Goal: Task Accomplishment & Management: Use online tool/utility

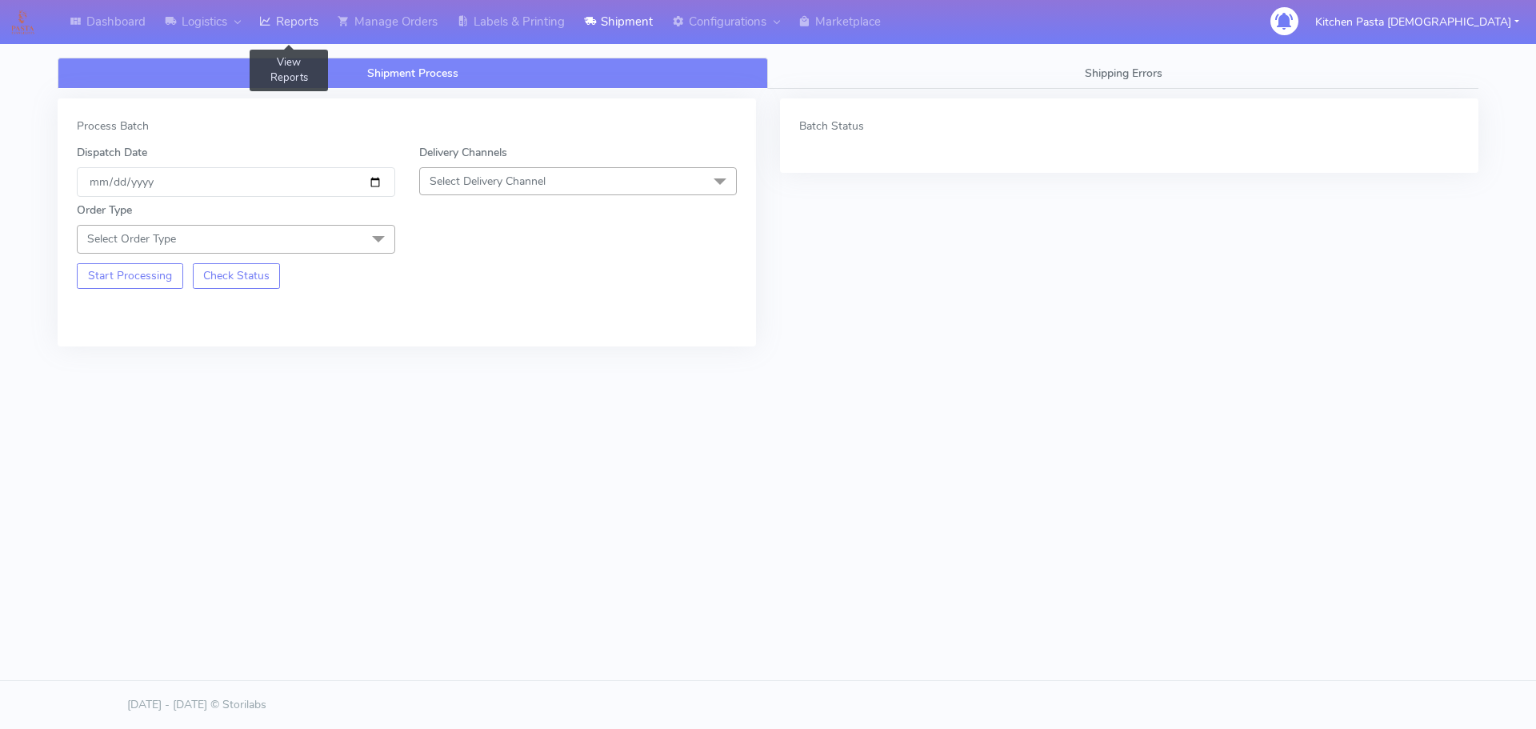
click at [277, 15] on link "Reports" at bounding box center [289, 22] width 78 height 44
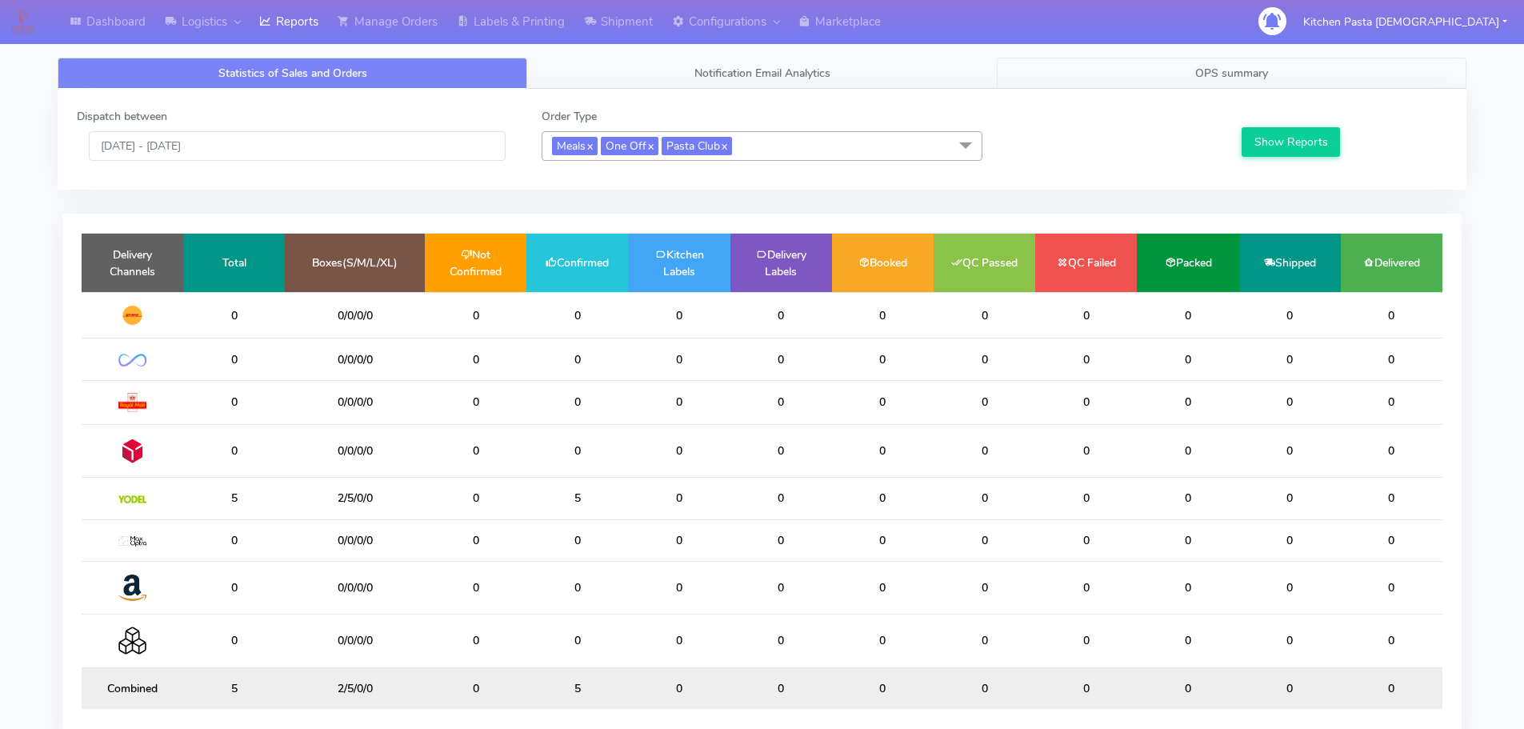
click at [1284, 92] on div "Dispatch between [DATE] - [DATE] Order Type Meals x One Off x Pasta Club x Sele…" at bounding box center [762, 139] width 1408 height 101
click at [1277, 83] on link "OPS summary" at bounding box center [1231, 73] width 469 height 31
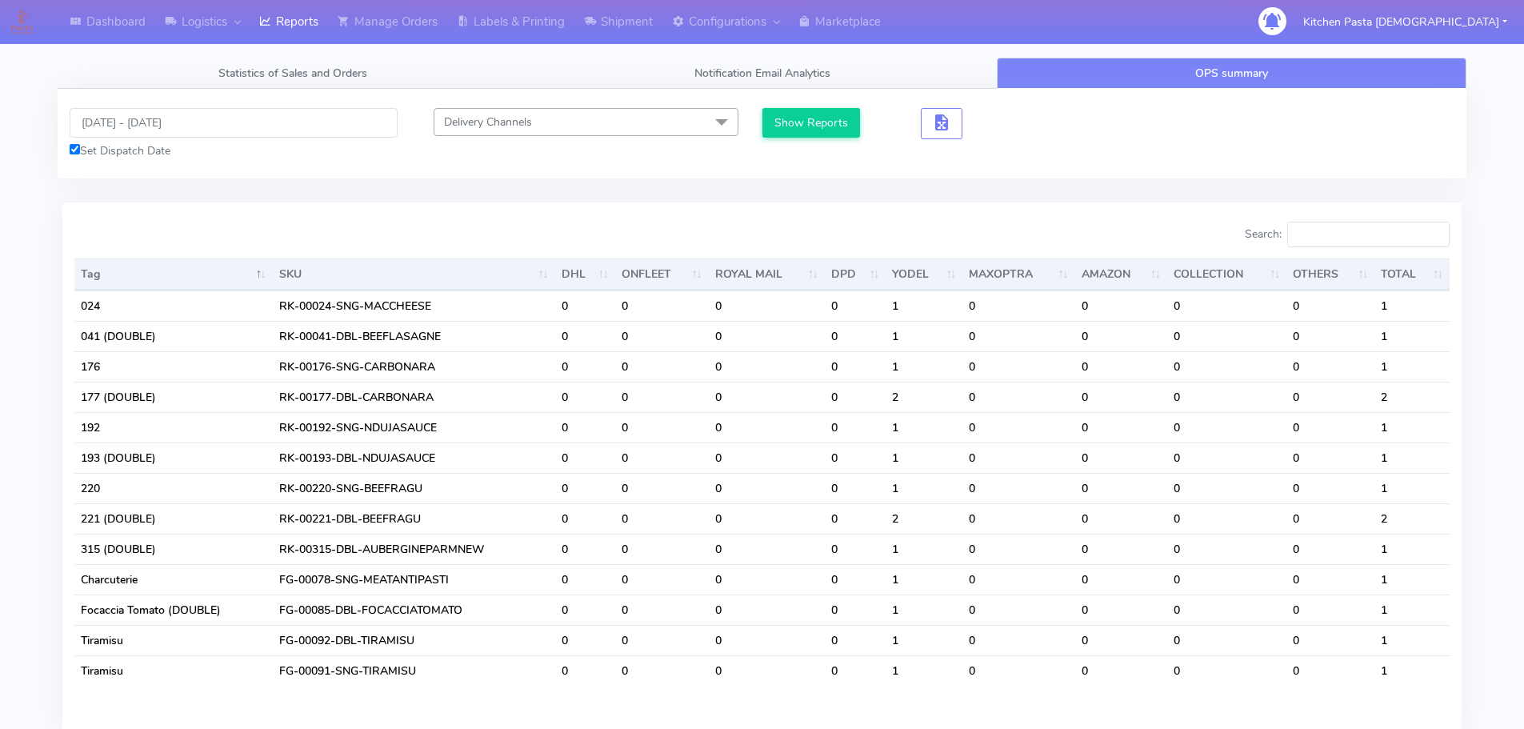
click at [1364, 250] on div "Search:" at bounding box center [1112, 238] width 676 height 32
click at [245, 122] on input "[DATE] - [DATE]" at bounding box center [234, 123] width 328 height 30
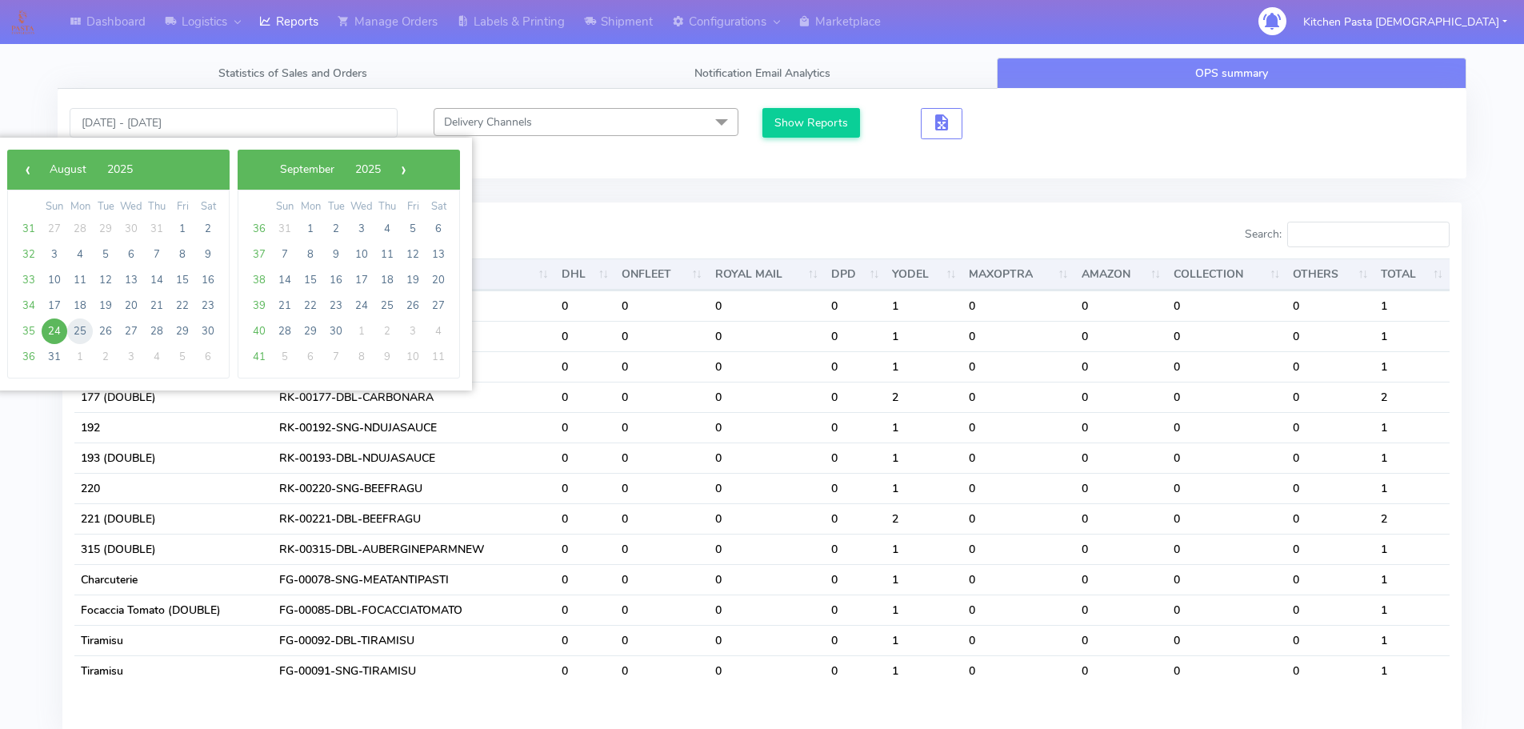
click at [83, 334] on span "25" at bounding box center [80, 331] width 26 height 26
type input "[DATE] - [DATE]"
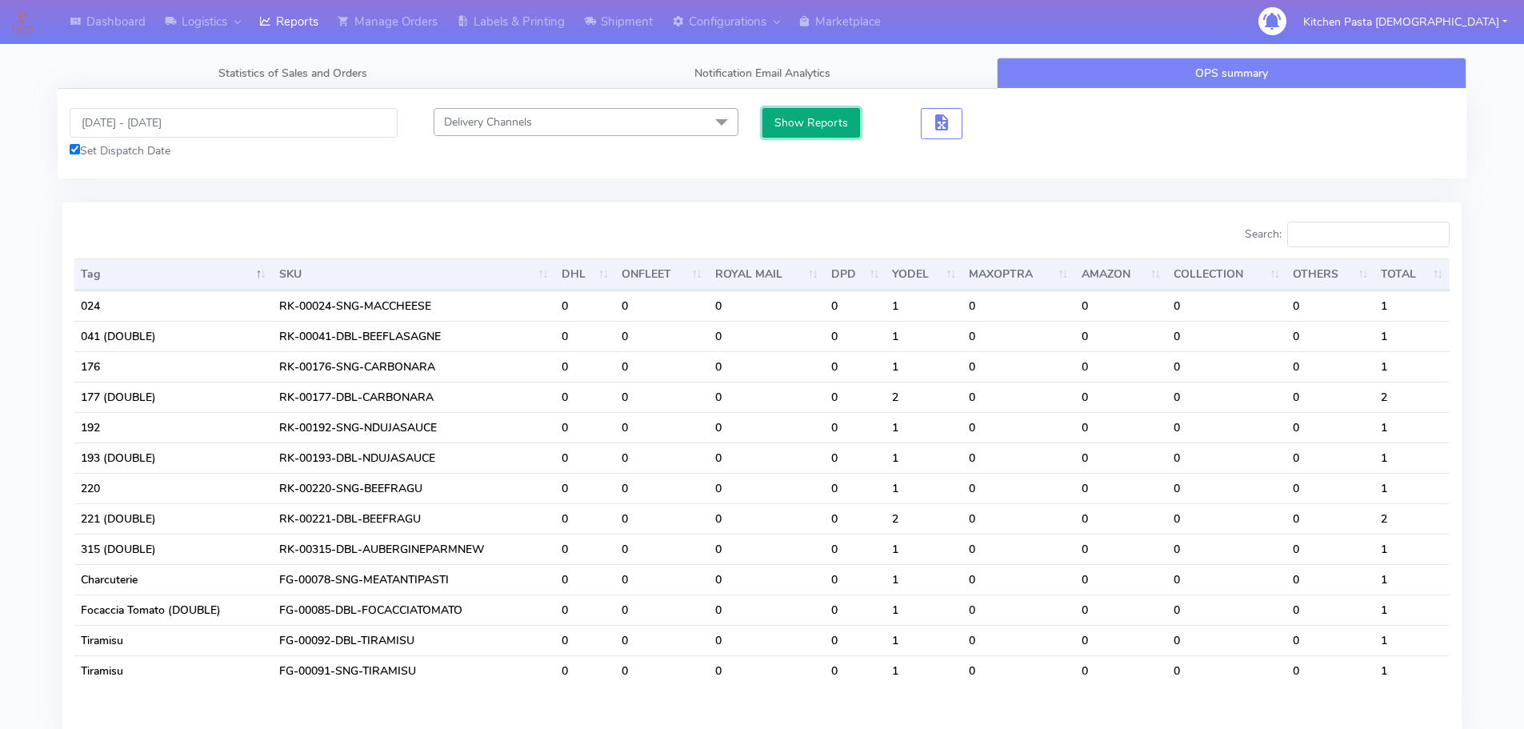
click at [838, 114] on button "Show Reports" at bounding box center [811, 123] width 98 height 30
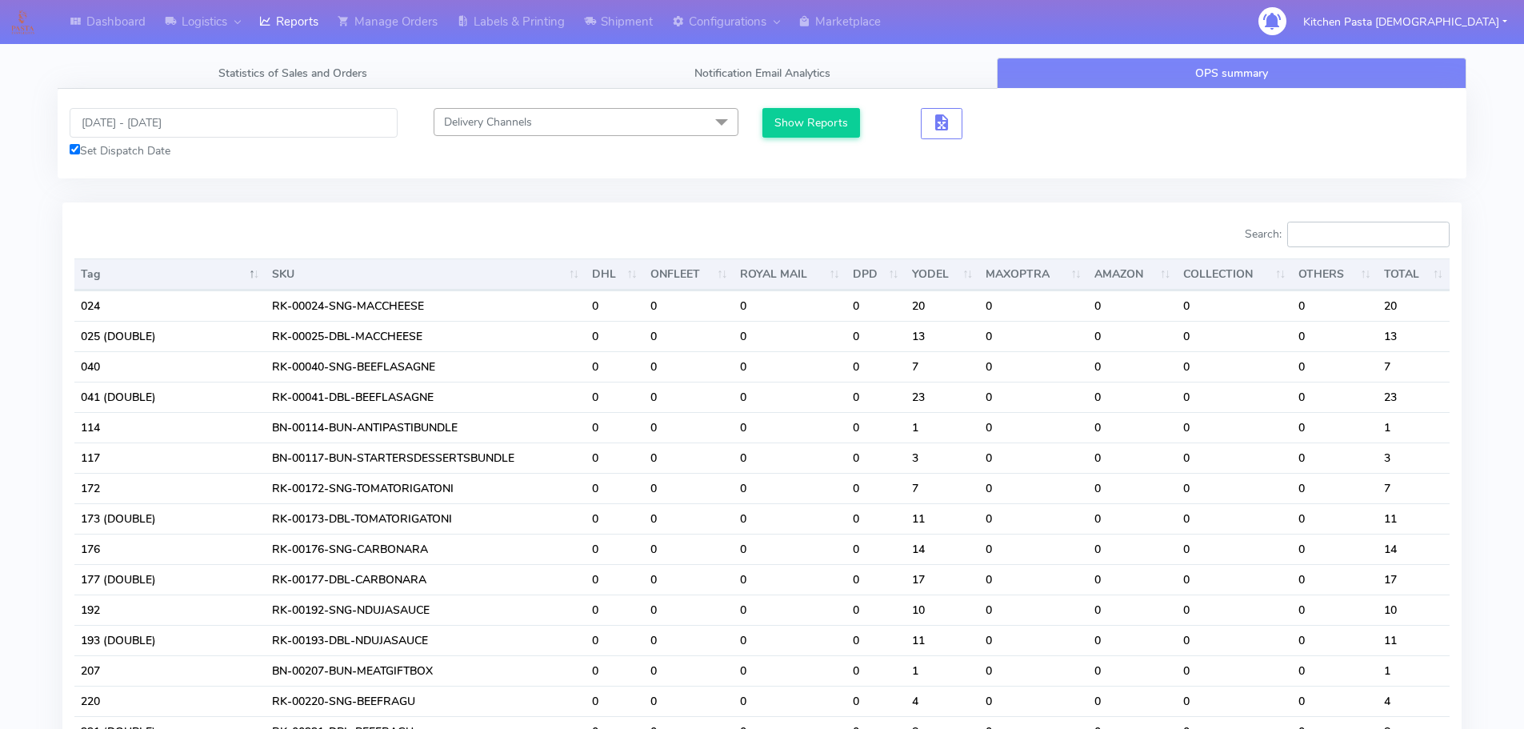
click at [1336, 234] on input "Search:" at bounding box center [1368, 235] width 162 height 26
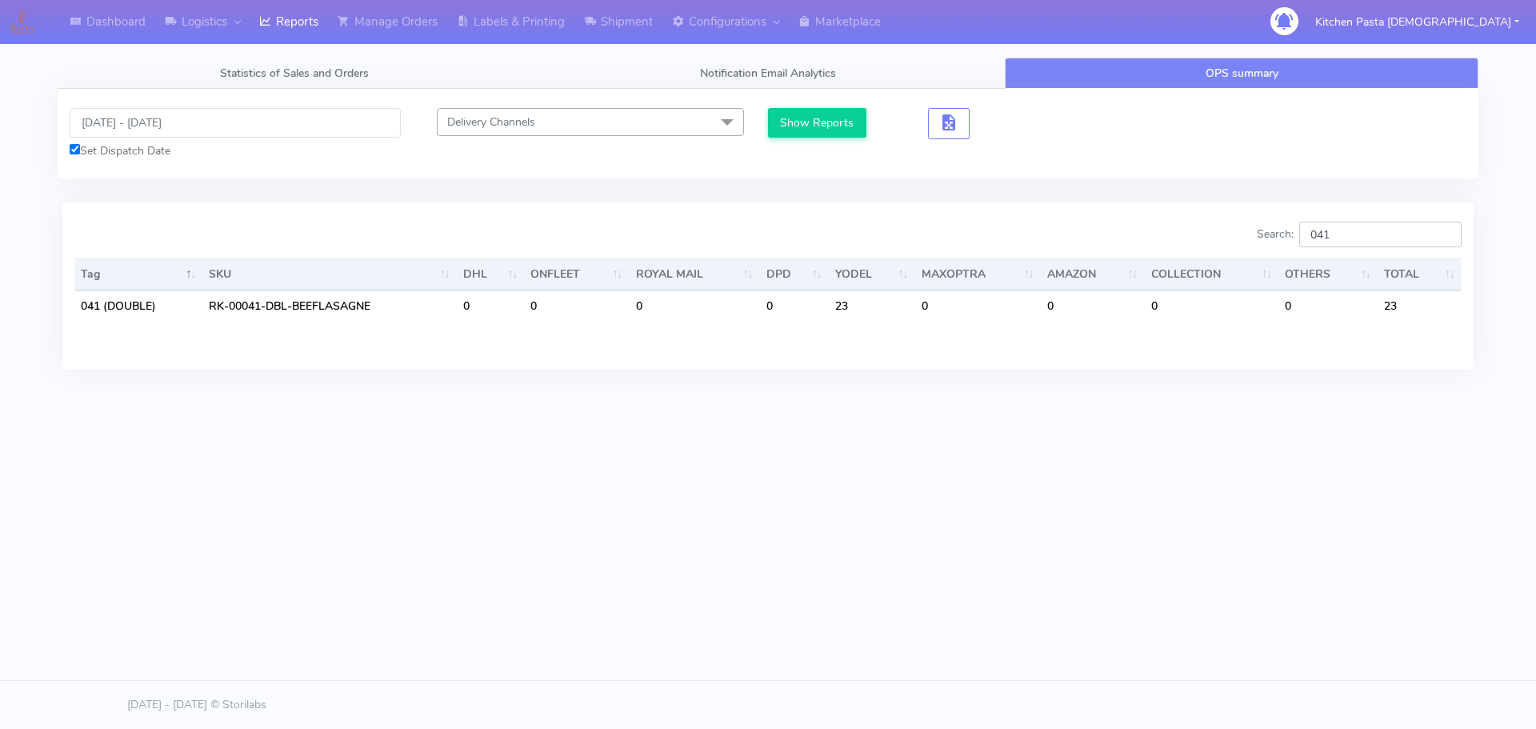
type input "041"
drag, startPoint x: 1348, startPoint y: 239, endPoint x: 1135, endPoint y: 241, distance: 212.8
click at [1146, 241] on div "Search: 041" at bounding box center [1120, 238] width 681 height 32
type input "040"
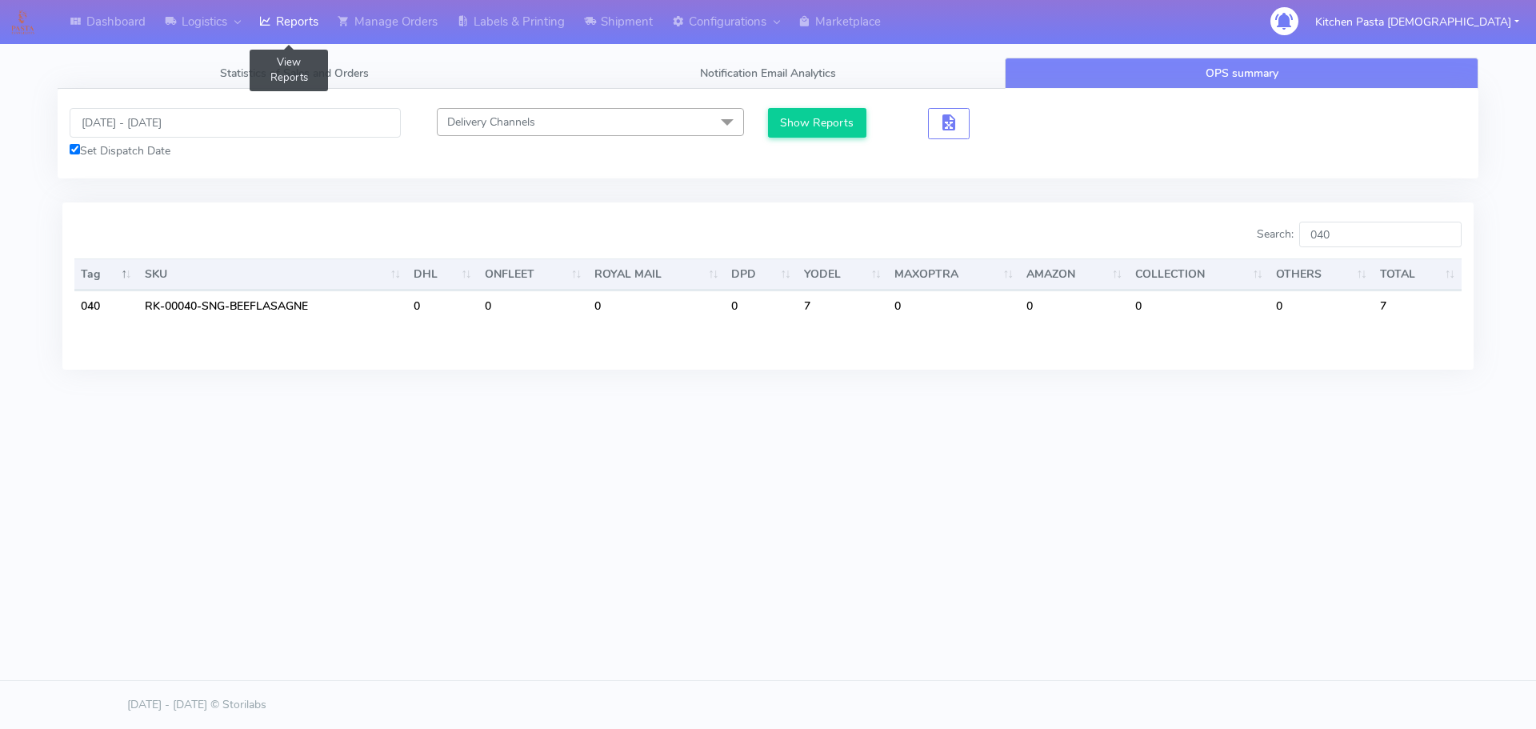
click at [304, 28] on link "Reports" at bounding box center [289, 22] width 78 height 44
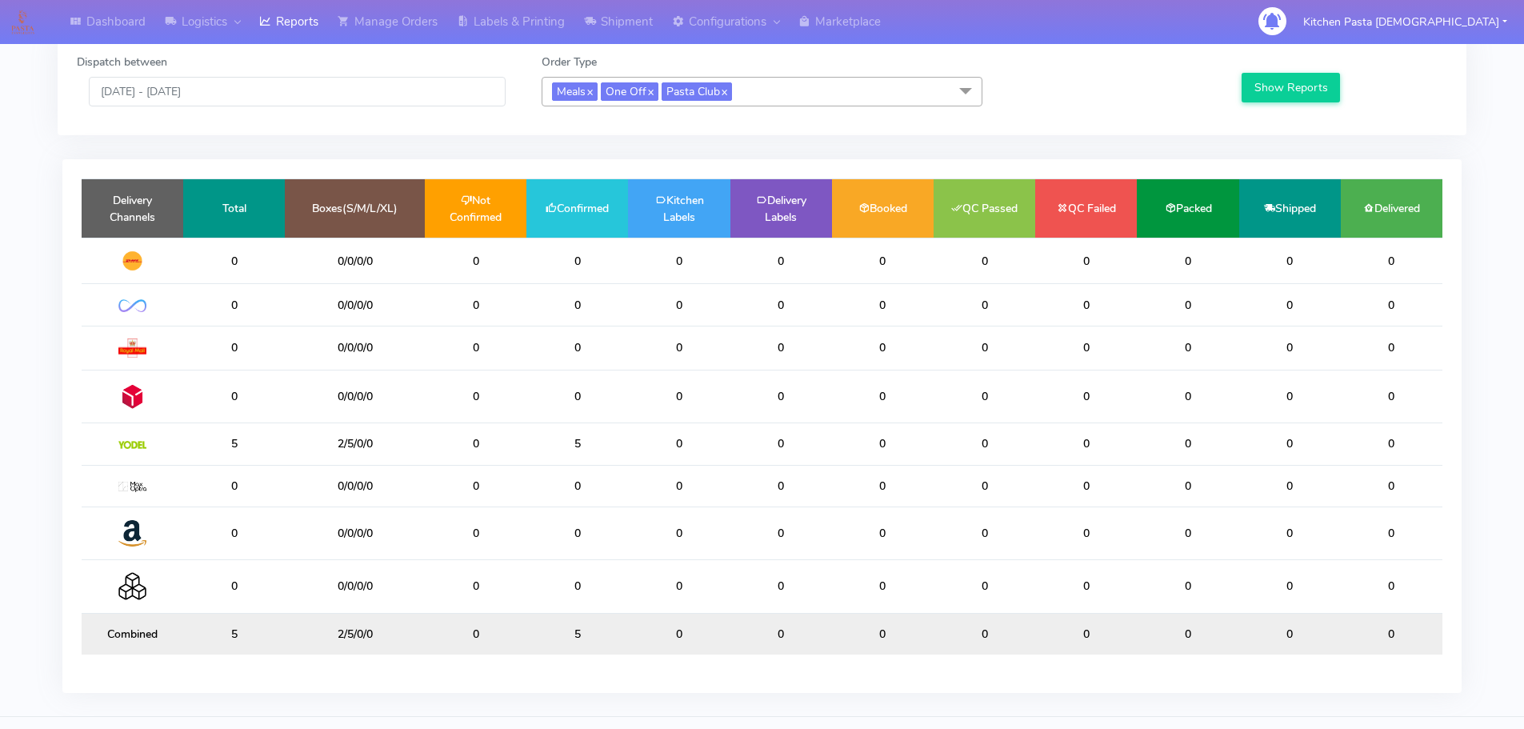
scroll to position [80, 0]
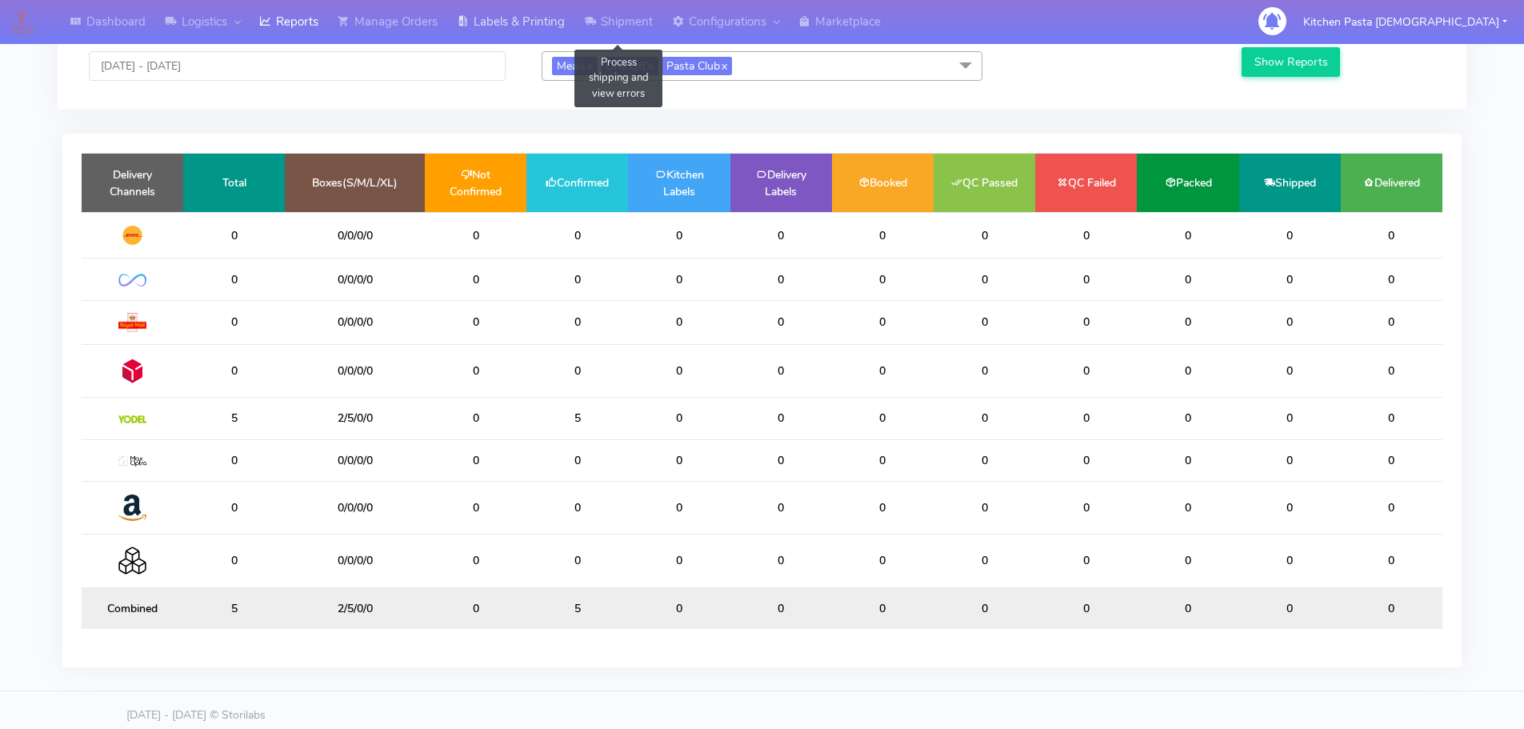
click at [529, 20] on link "Labels & Printing" at bounding box center [510, 22] width 127 height 44
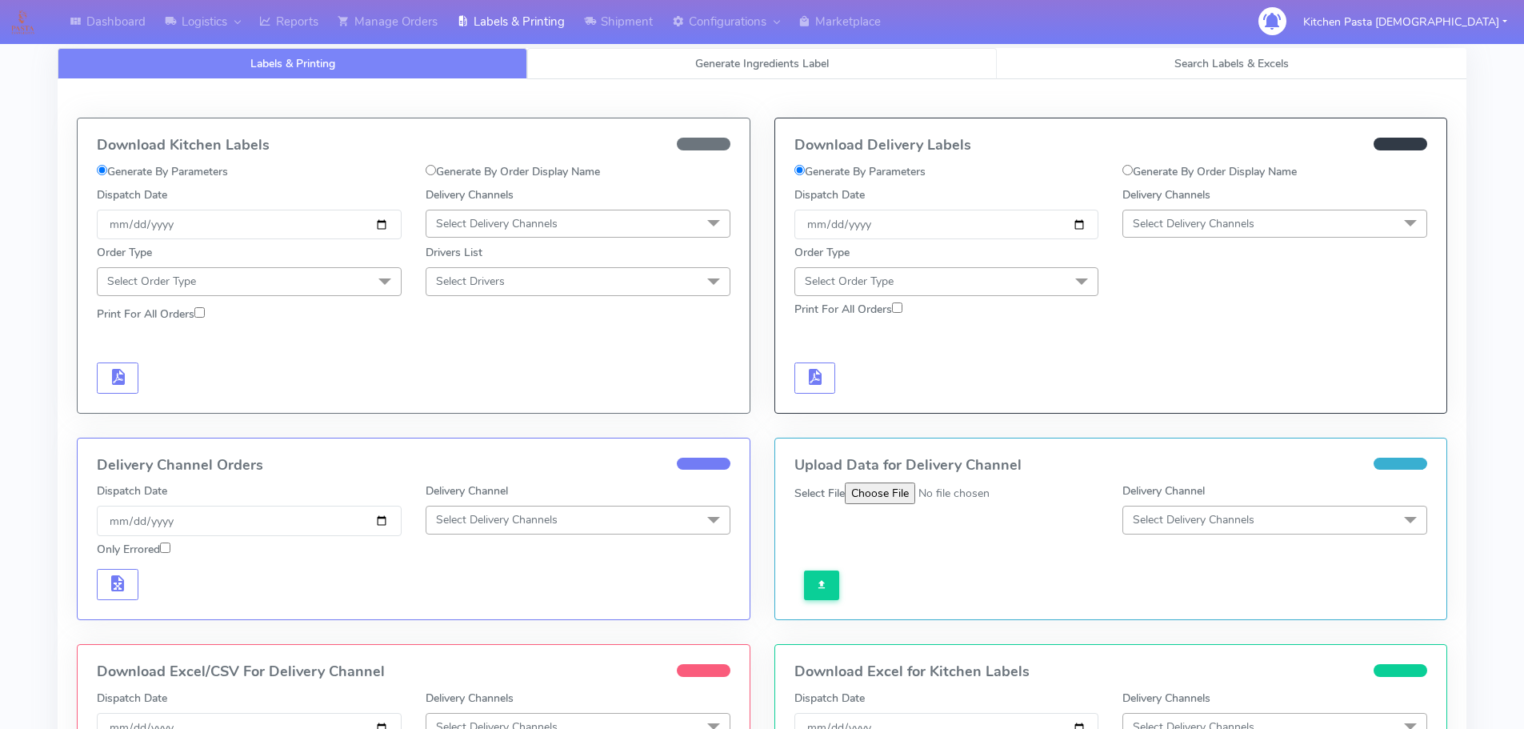
click at [802, 70] on span "Generate Ingredients Label" at bounding box center [762, 63] width 134 height 15
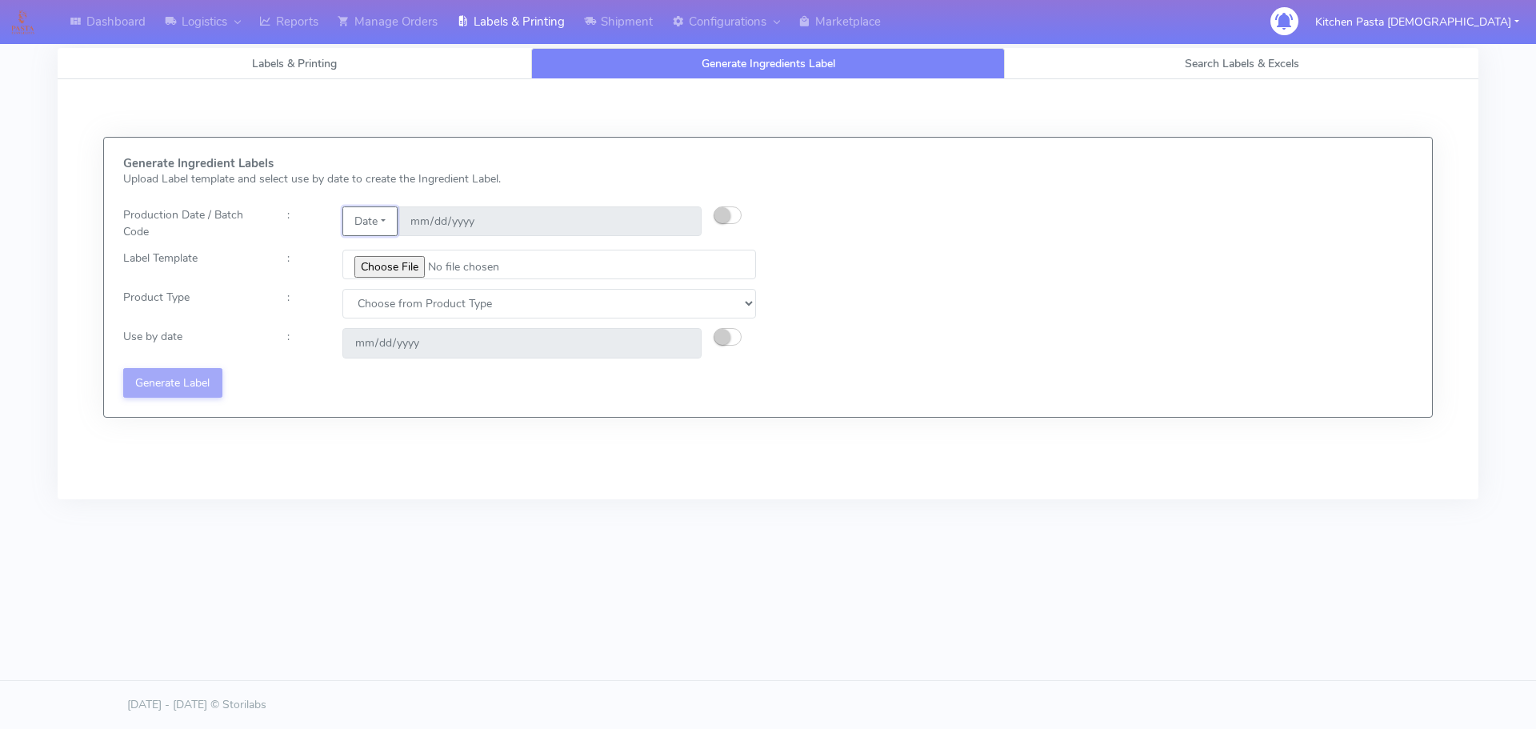
click at [373, 224] on button "Date" at bounding box center [369, 221] width 55 height 30
click at [416, 250] on link "Code" at bounding box center [406, 253] width 126 height 26
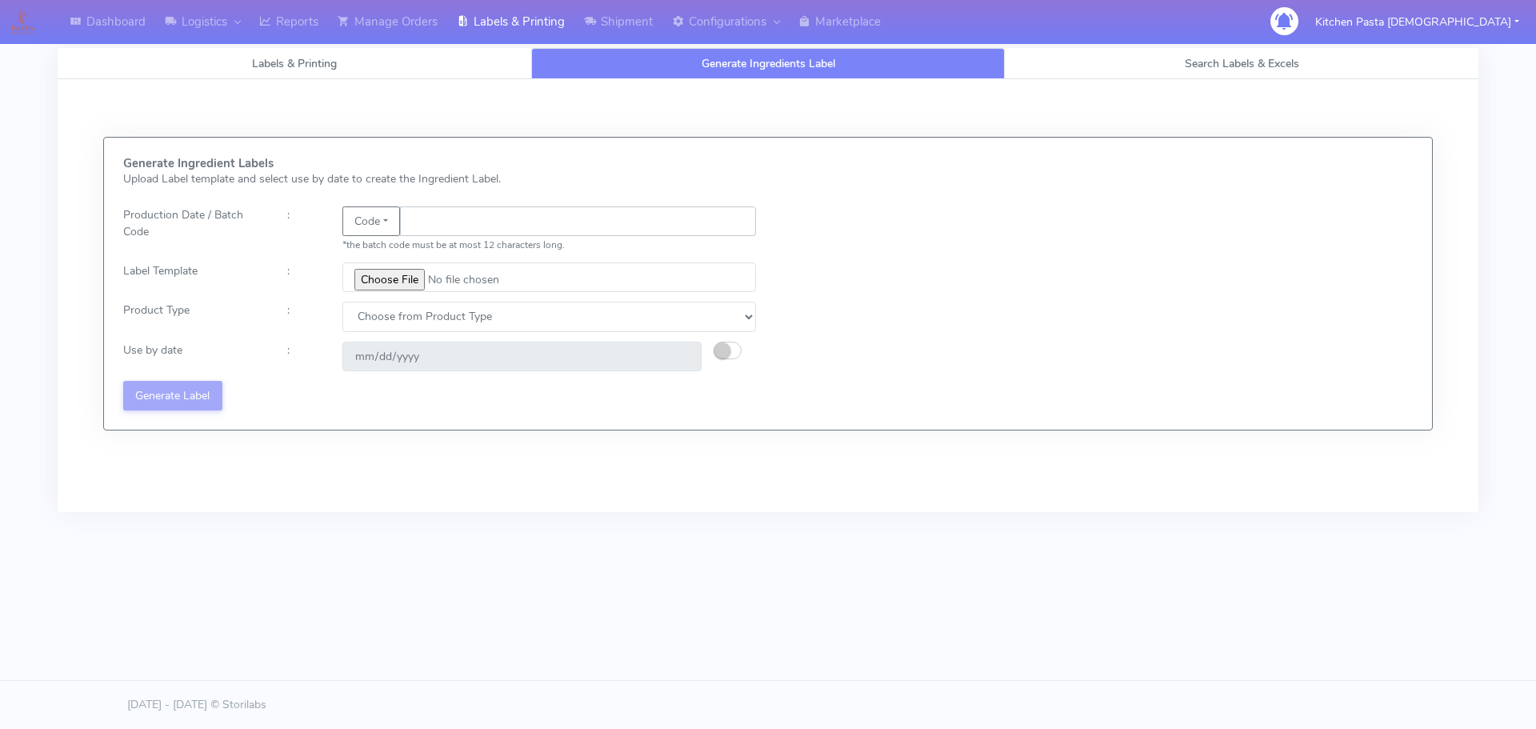
click at [461, 230] on input "text" at bounding box center [578, 221] width 356 height 30
type input "25232"
click at [389, 285] on input "file" at bounding box center [549, 277] width 414 height 30
type input "C:\fakepath\Pasta Evangelists truffle mac & cheese for 1_V2.jpg"
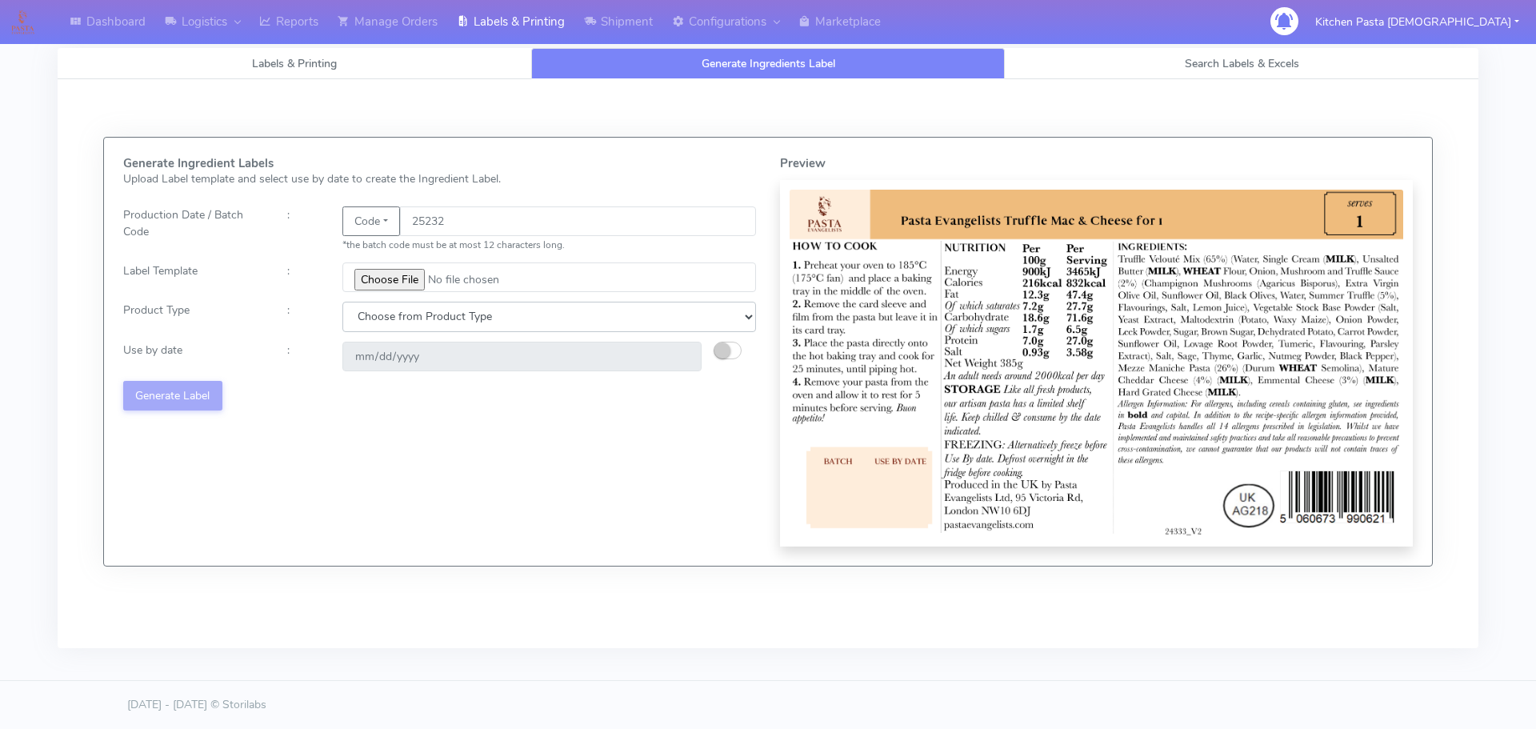
drag, startPoint x: 585, startPoint y: 307, endPoint x: 567, endPoint y: 330, distance: 29.6
click at [585, 307] on select "Choose from Product Type ECOM ERETAIL CIRCULAR CIRC_DESERTS LASAGNE" at bounding box center [549, 317] width 414 height 30
click at [342, 302] on select "Choose from Product Type ECOM ERETAIL CIRCULAR CIRC_DESERTS LASAGNE" at bounding box center [549, 317] width 414 height 30
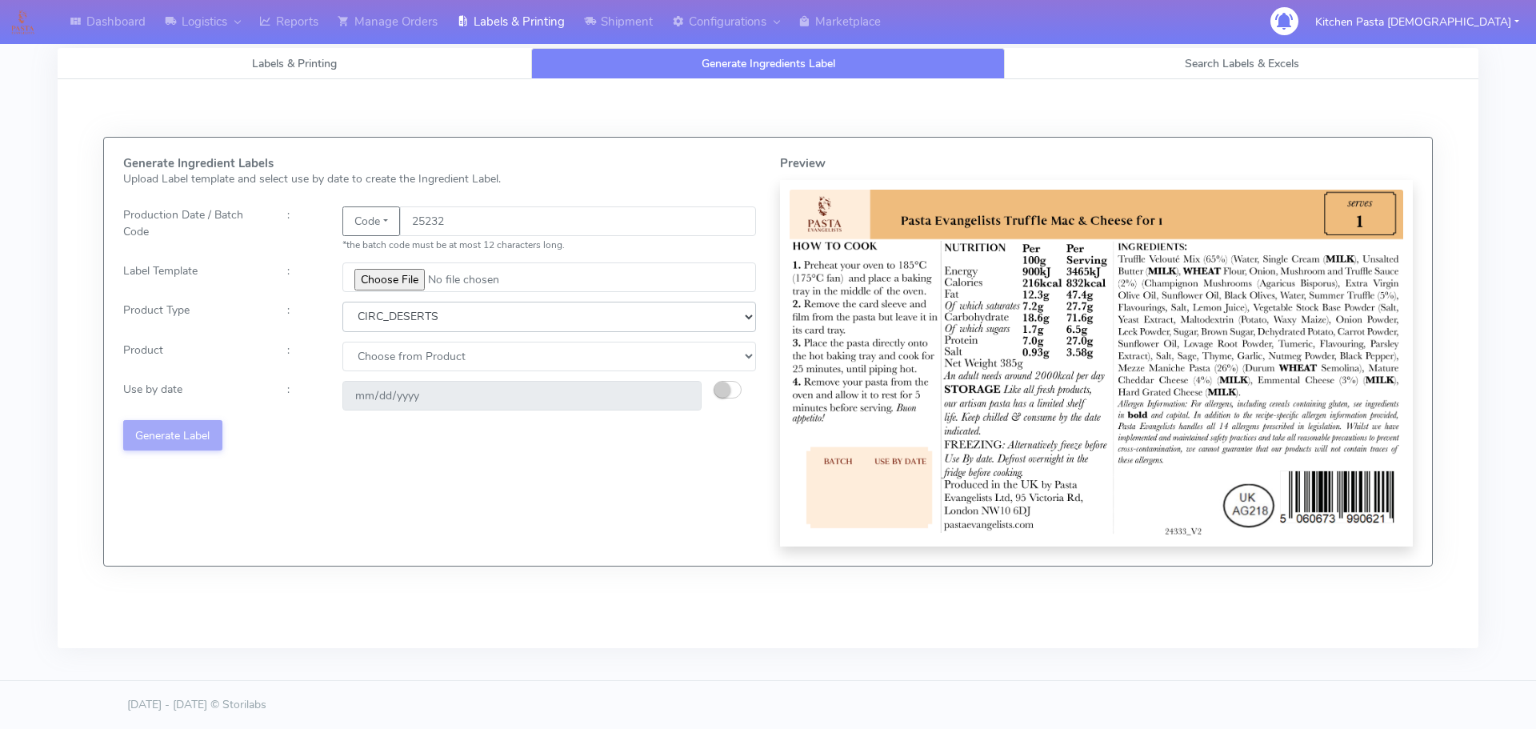
drag, startPoint x: 503, startPoint y: 302, endPoint x: 497, endPoint y: 308, distance: 9.0
click at [503, 302] on select "Choose from Product Type ECOM ERETAIL CIRCULAR CIRC_DESERTS LASAGNE" at bounding box center [549, 317] width 414 height 30
select select "4"
click at [342, 302] on select "Choose from Product Type ECOM ERETAIL CIRCULAR CIRC_DESERTS LASAGNE" at bounding box center [549, 317] width 414 height 30
drag, startPoint x: 443, startPoint y: 356, endPoint x: 434, endPoint y: 370, distance: 17.3
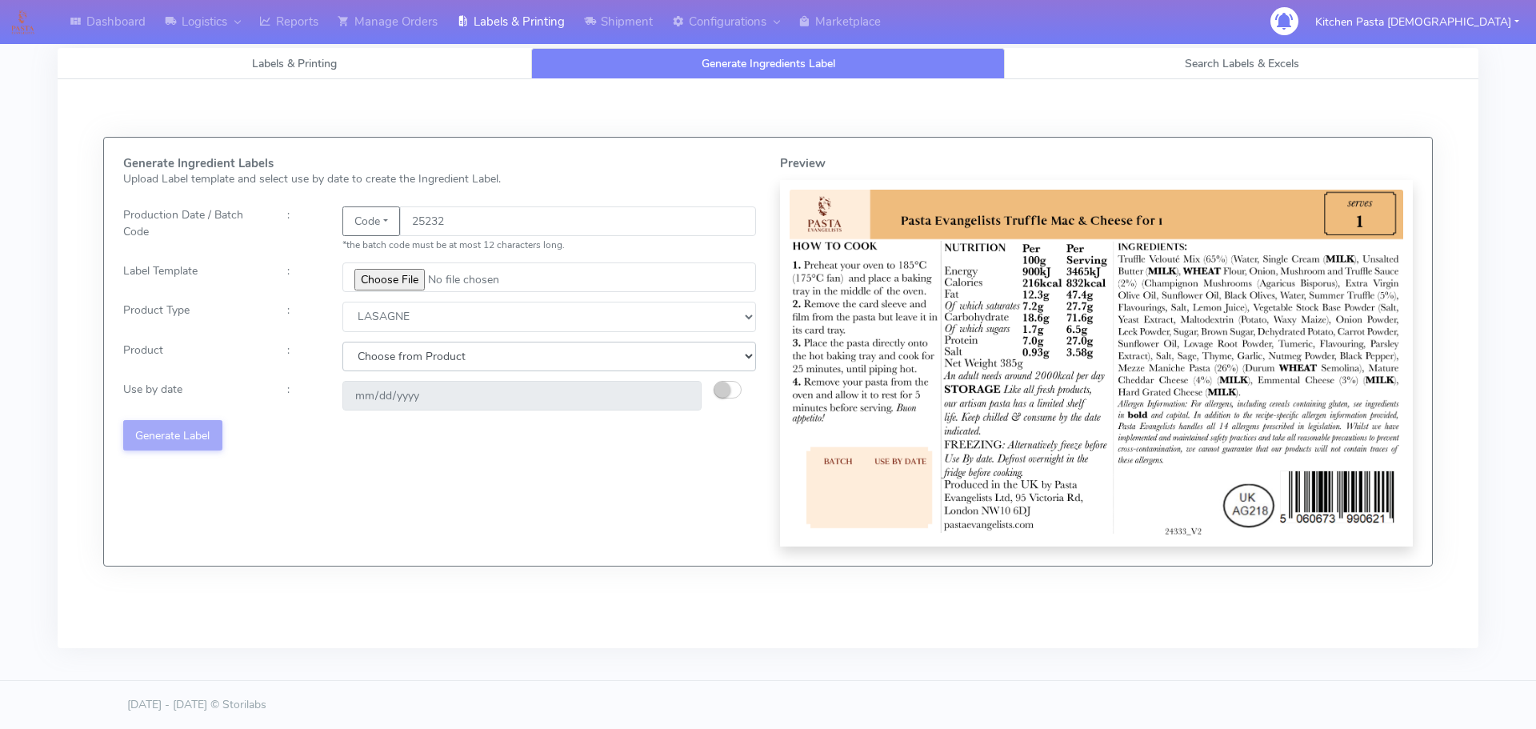
click at [443, 356] on select "Choose from Product LASAGNE" at bounding box center [549, 357] width 414 height 30
select select "0"
click at [342, 342] on select "Choose from Product LASAGNE" at bounding box center [549, 357] width 414 height 30
click at [732, 392] on button "button" at bounding box center [727, 390] width 28 height 18
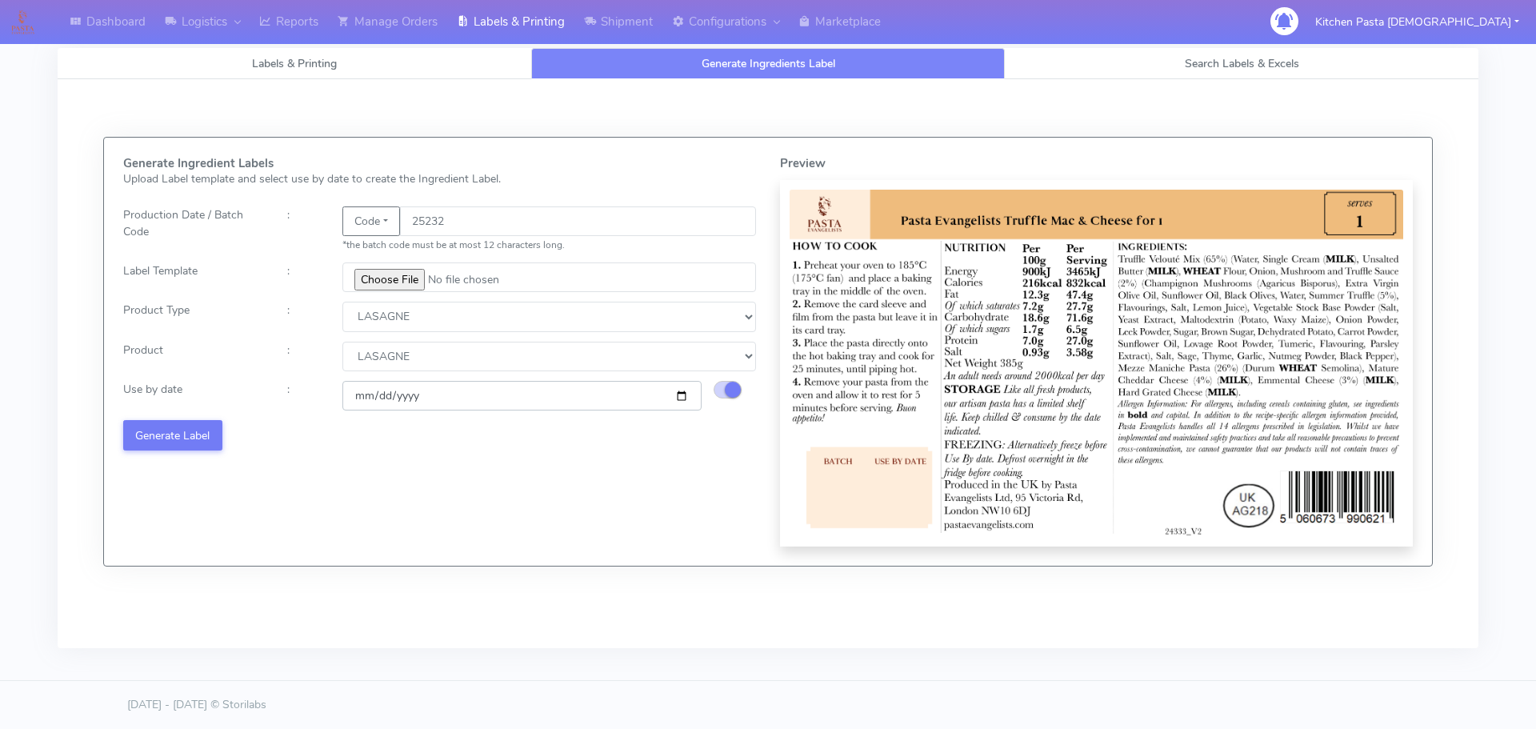
click at [678, 396] on input "2025-09-03" at bounding box center [521, 396] width 359 height 30
type input "2025-09-07"
click at [163, 437] on button "Generate Label" at bounding box center [172, 435] width 99 height 30
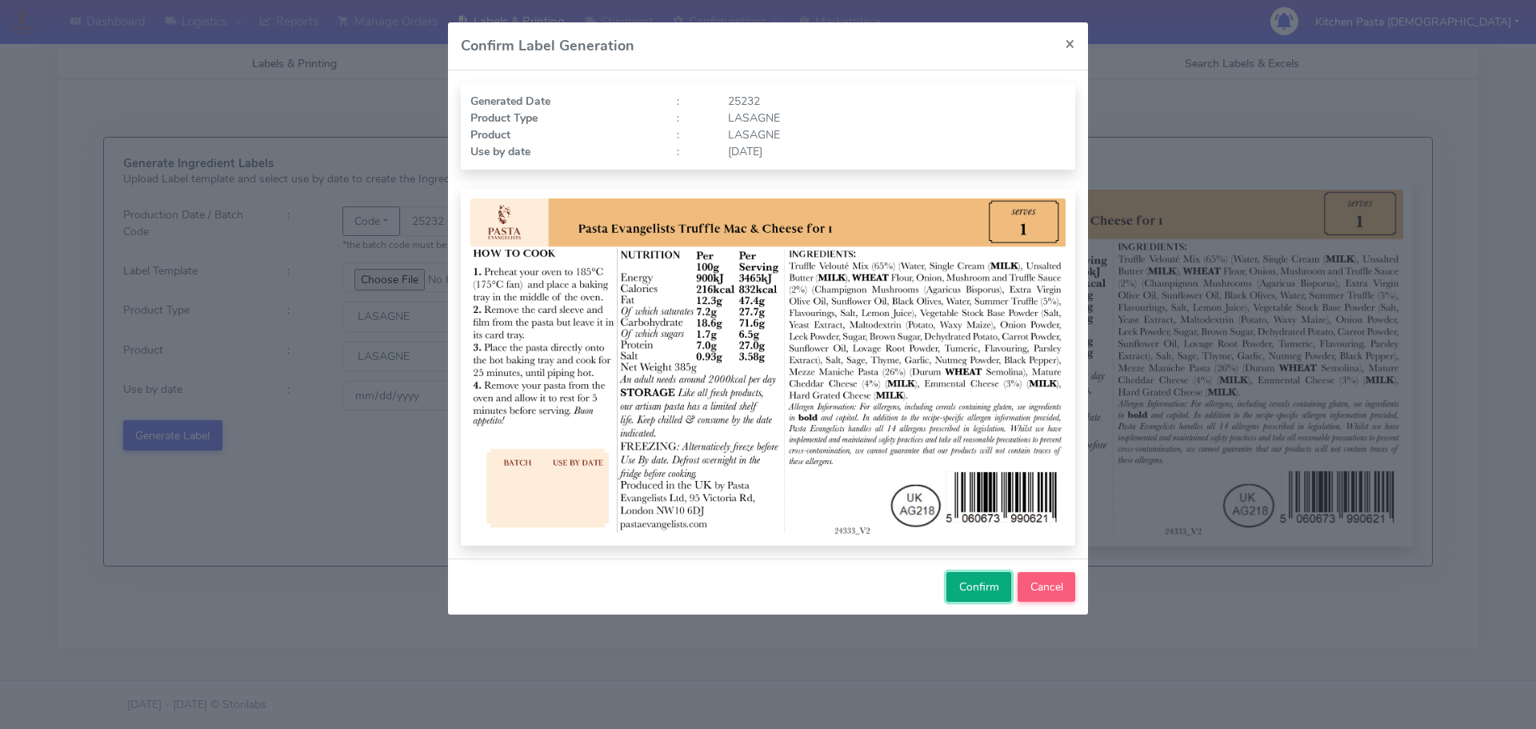
click at [973, 585] on span "Confirm" at bounding box center [979, 586] width 40 height 15
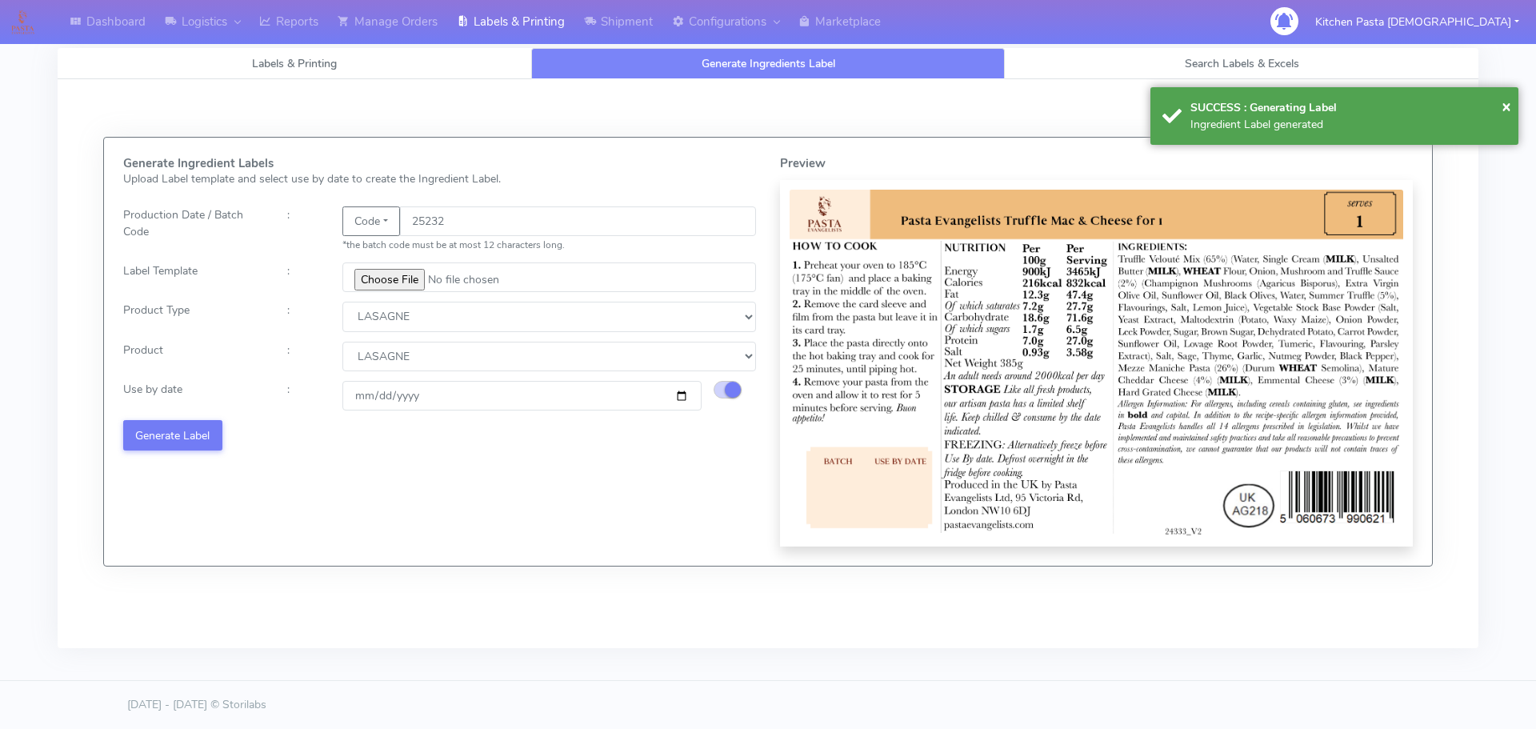
select select
